Goal: Find specific page/section: Find specific page/section

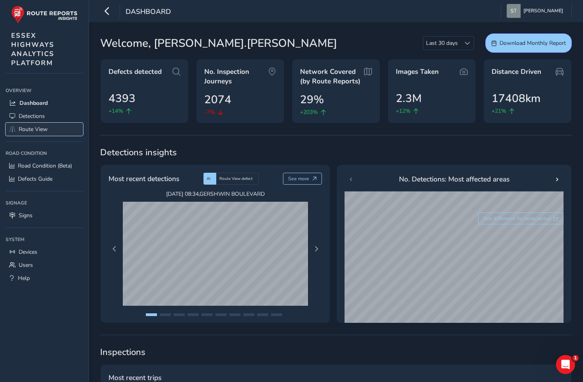
click at [29, 128] on span "Route View" at bounding box center [33, 130] width 29 height 8
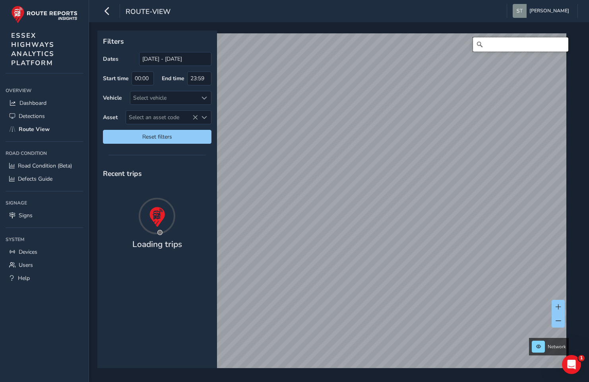
click at [484, 44] on input "Search" at bounding box center [520, 44] width 95 height 14
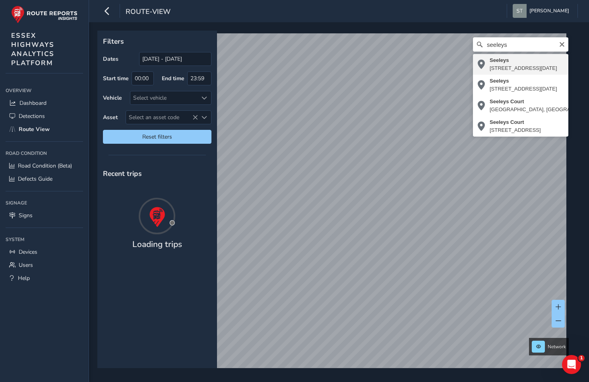
type input "[STREET_ADDRESS][DATE]"
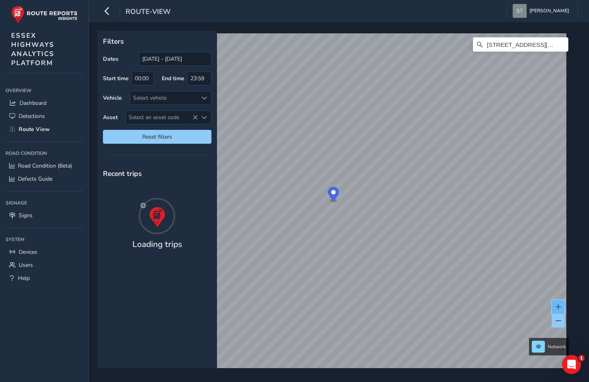
click at [560, 305] on span at bounding box center [558, 307] width 6 height 6
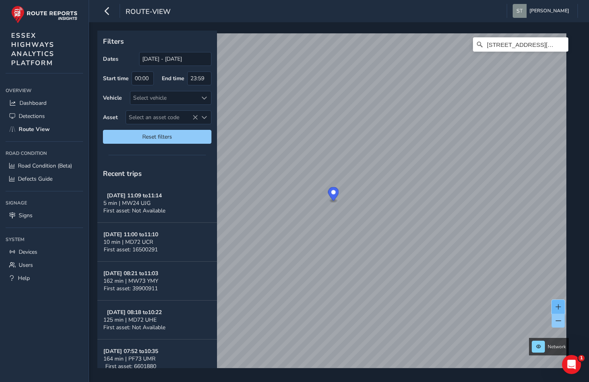
click at [560, 305] on span at bounding box center [558, 307] width 6 height 6
click at [477, 43] on icon at bounding box center [480, 45] width 6 height 6
click at [524, 45] on input "[STREET_ADDRESS][DATE]" at bounding box center [520, 44] width 95 height 14
click at [559, 43] on icon "Clear" at bounding box center [561, 44] width 5 height 5
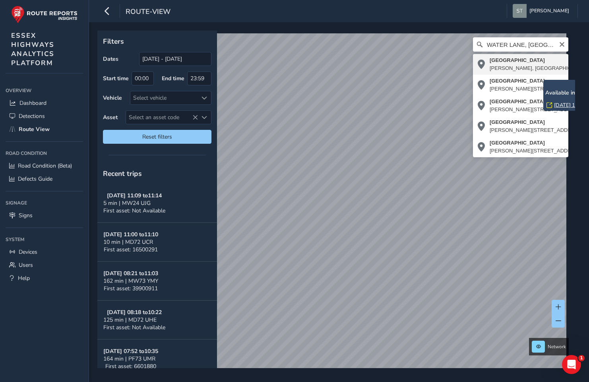
type input "[GEOGRAPHIC_DATA], [PERSON_NAME], [GEOGRAPHIC_DATA], [GEOGRAPHIC_DATA], [GEOGRA…"
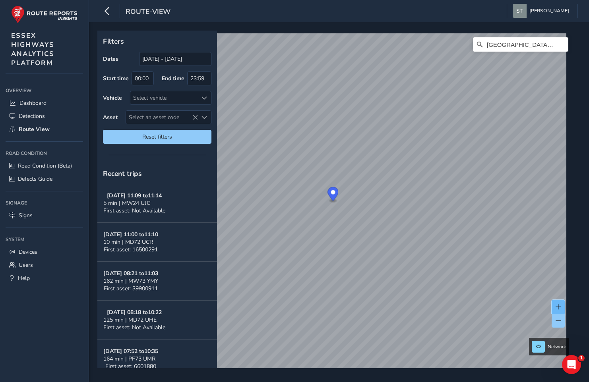
click at [559, 308] on span at bounding box center [558, 307] width 6 height 6
click at [503, 41] on input "[GEOGRAPHIC_DATA], [PERSON_NAME], [GEOGRAPHIC_DATA], [GEOGRAPHIC_DATA], [GEOGRA…" at bounding box center [520, 44] width 95 height 14
click at [559, 45] on icon "Clear" at bounding box center [562, 44] width 6 height 6
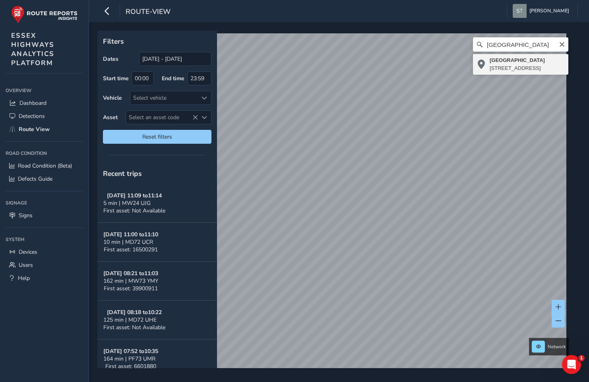
type input "[STREET_ADDRESS]"
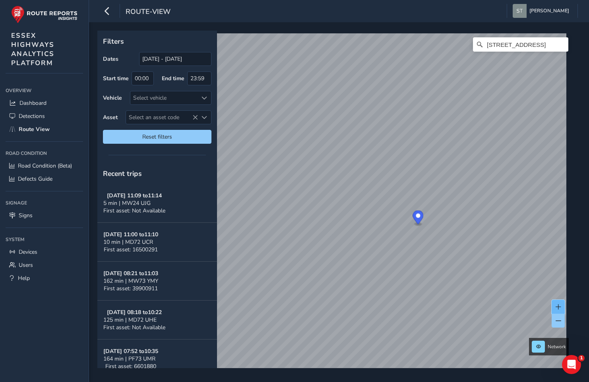
click at [557, 303] on button at bounding box center [557, 307] width 13 height 14
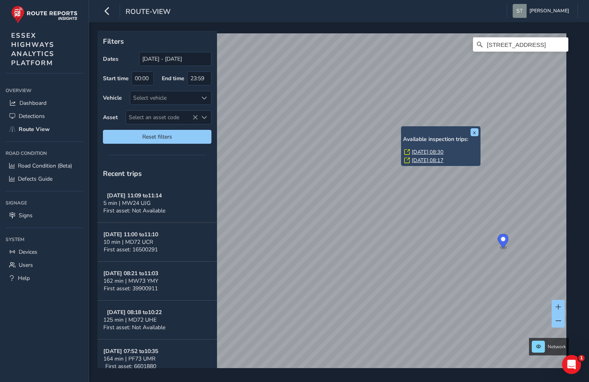
click at [432, 153] on link "[DATE] 08:30" at bounding box center [428, 152] width 32 height 7
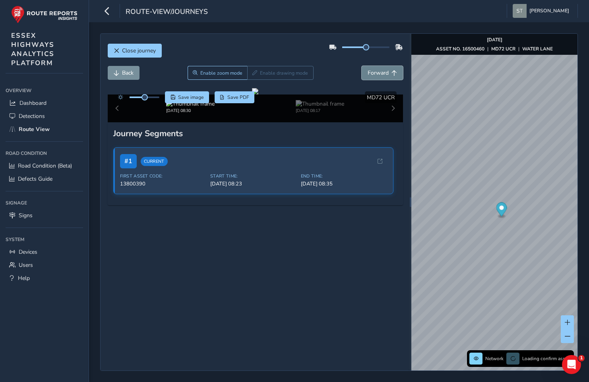
click at [391, 73] on span "Forward" at bounding box center [394, 73] width 6 height 6
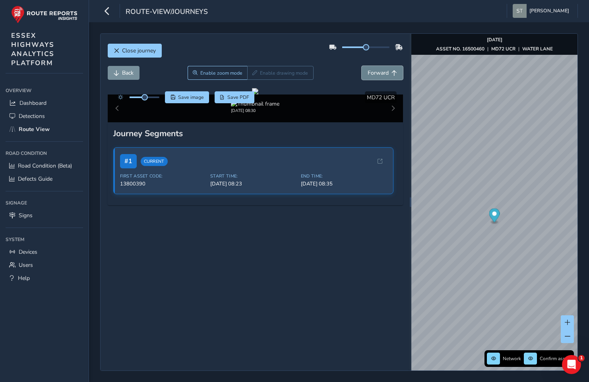
click at [391, 73] on span "Forward" at bounding box center [394, 73] width 6 height 6
click at [127, 76] on span "Back" at bounding box center [128, 73] width 12 height 8
